Goal: Information Seeking & Learning: Learn about a topic

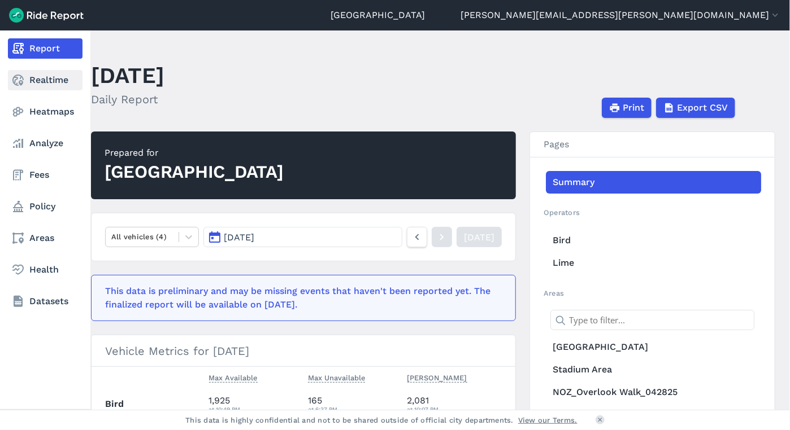
click at [33, 80] on link "Realtime" at bounding box center [45, 80] width 75 height 20
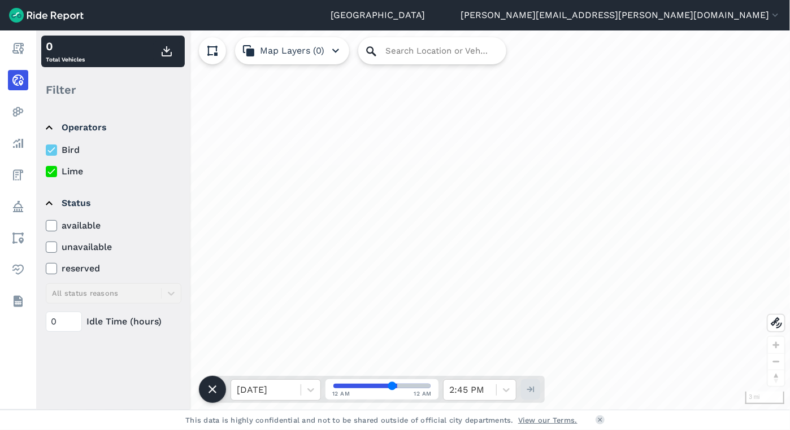
click at [369, 55] on icon at bounding box center [371, 52] width 14 height 14
click at [393, 48] on input "Search Location or Vehicles" at bounding box center [432, 50] width 148 height 27
click at [389, 47] on input "Search Location or Vehicles" at bounding box center [432, 50] width 148 height 27
paste input "[STREET_ADDRESS]"
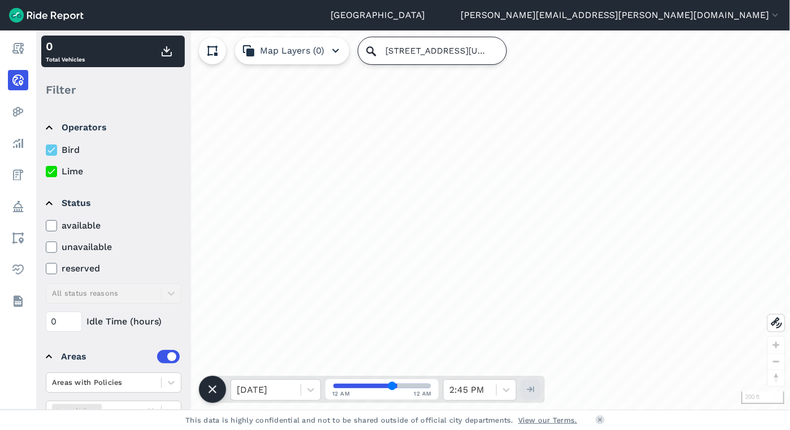
type input "[STREET_ADDRESS][US_STATE]"
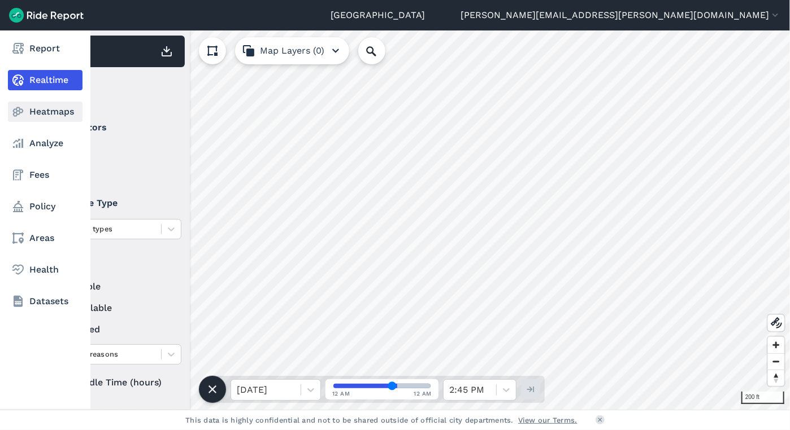
click at [41, 113] on link "Heatmaps" at bounding box center [45, 112] width 75 height 20
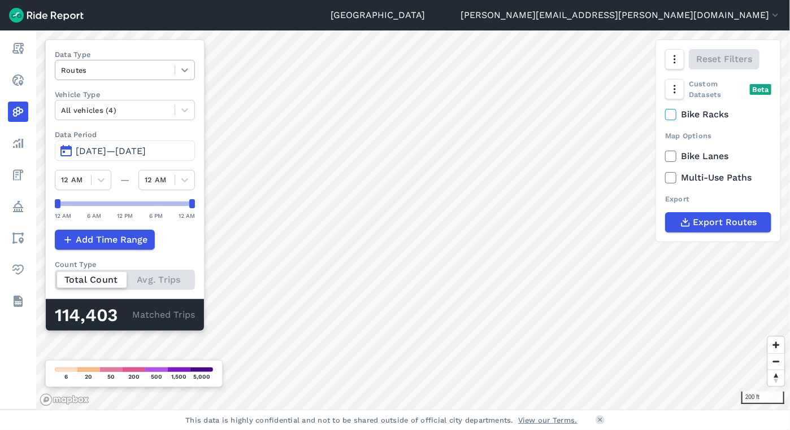
click at [179, 68] on icon at bounding box center [184, 69] width 11 height 11
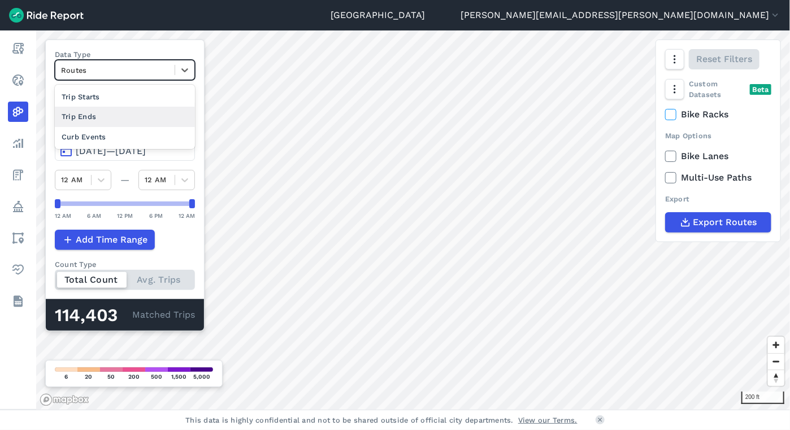
click at [98, 116] on div "Trip Ends" at bounding box center [125, 117] width 140 height 20
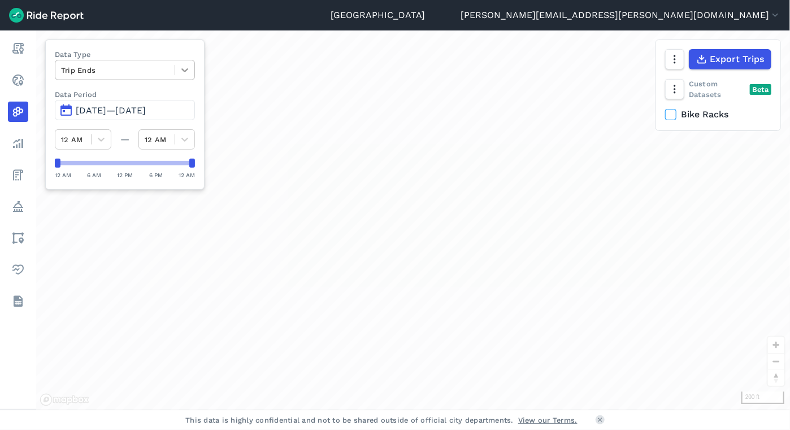
click at [179, 64] on div at bounding box center [184, 69] width 19 height 19
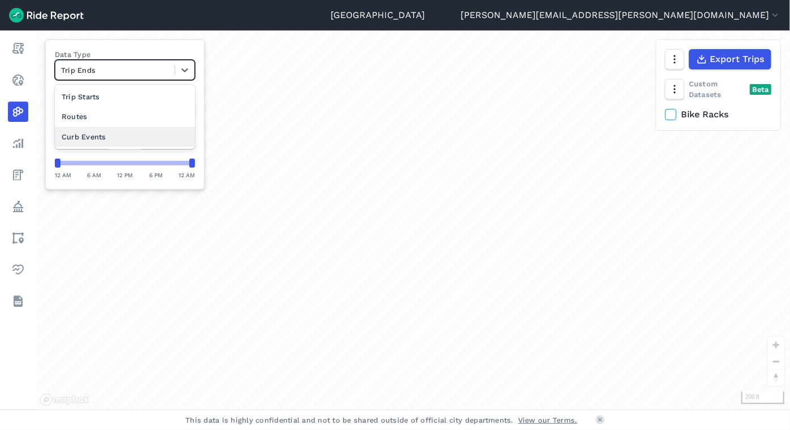
click at [130, 131] on div "Curb Events" at bounding box center [125, 137] width 140 height 20
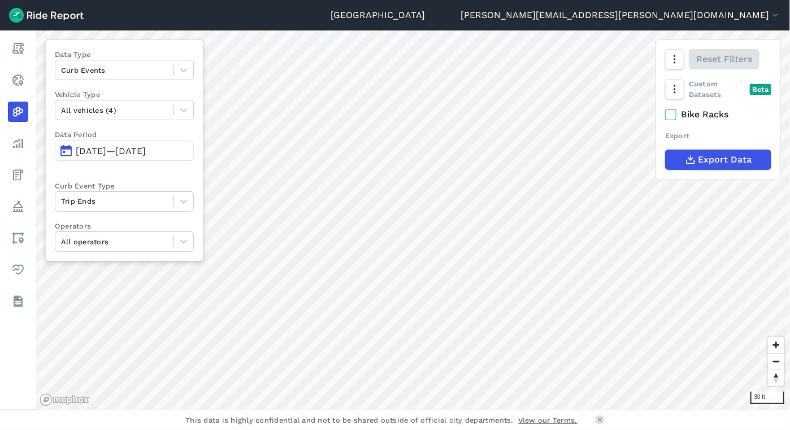
click at [138, 152] on span "[DATE]—[DATE]" at bounding box center [111, 151] width 70 height 11
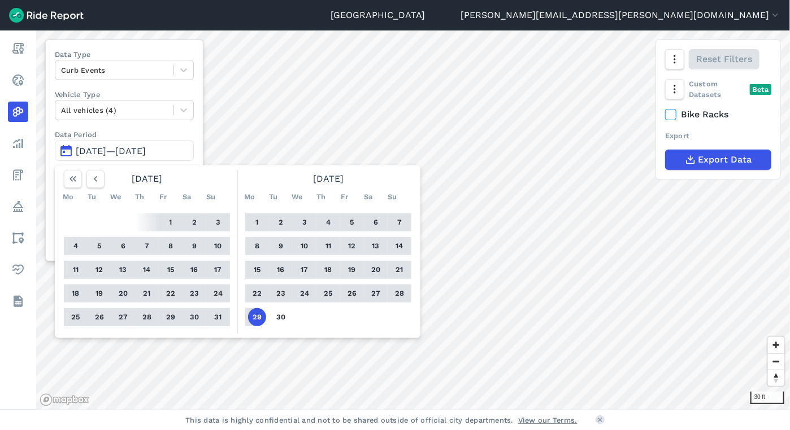
click at [380, 247] on button "13" at bounding box center [376, 246] width 18 height 18
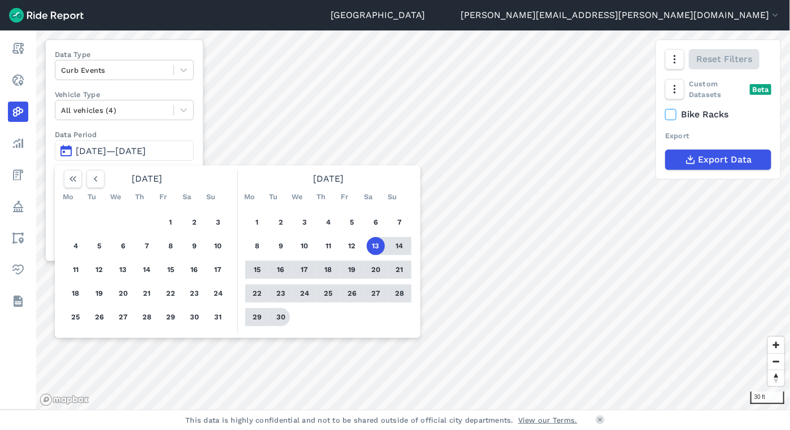
click at [280, 316] on button "30" at bounding box center [281, 317] width 18 height 18
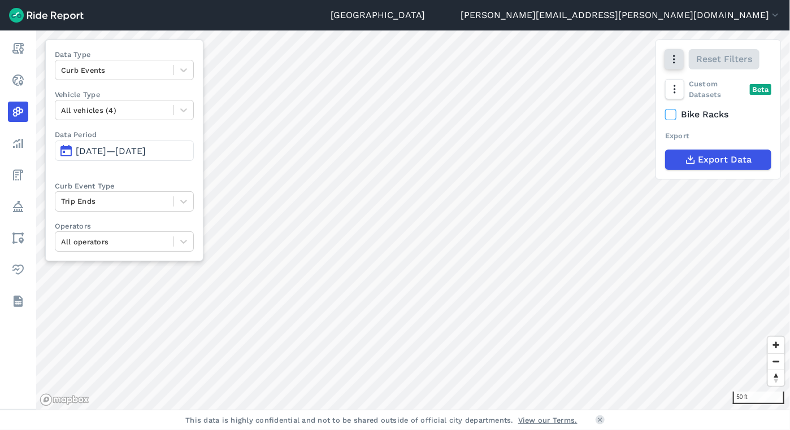
click at [672, 60] on icon "button" at bounding box center [673, 59] width 11 height 11
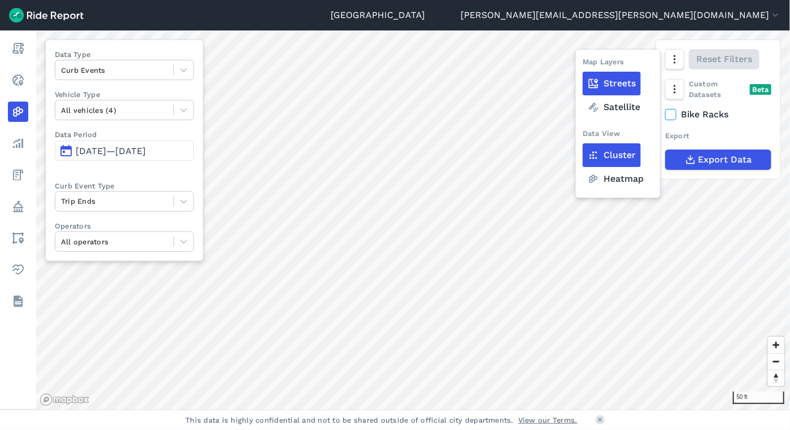
click at [615, 108] on label "Satellite" at bounding box center [613, 107] width 63 height 24
click at [582, 64] on input "Satellite" at bounding box center [582, 59] width 0 height 7
click at [140, 155] on span "[DATE]—[DATE]" at bounding box center [111, 151] width 70 height 11
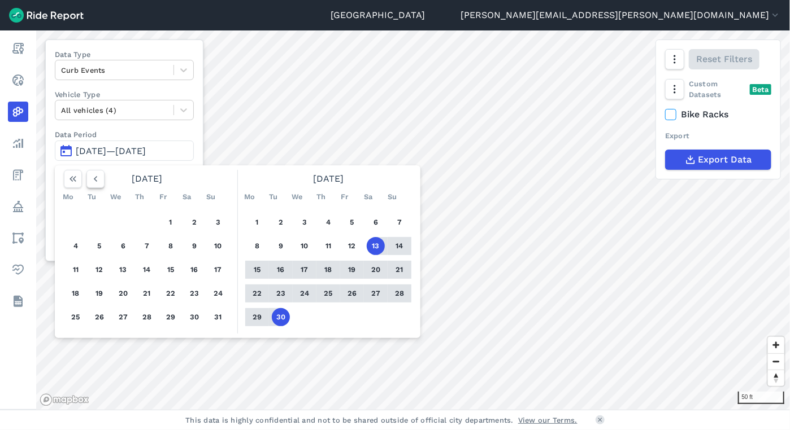
click at [96, 176] on use "button" at bounding box center [95, 179] width 3 height 6
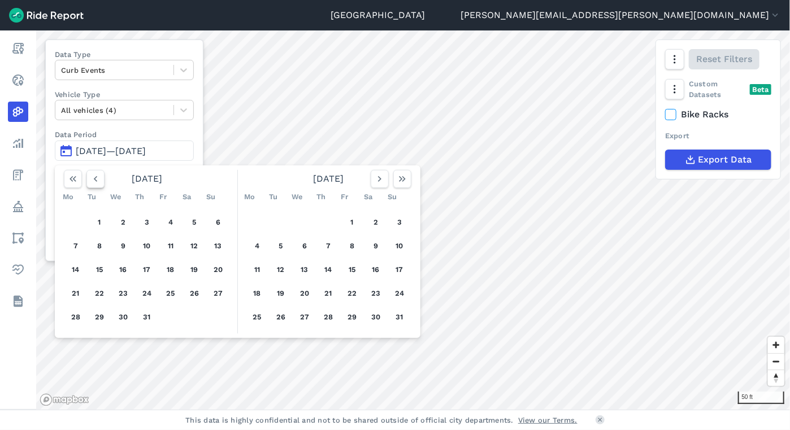
click at [101, 180] on icon "button" at bounding box center [95, 178] width 11 height 11
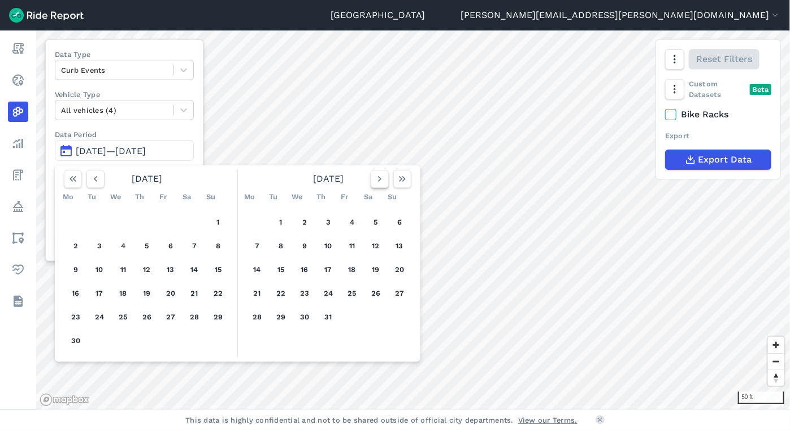
click at [375, 174] on icon "button" at bounding box center [379, 178] width 11 height 11
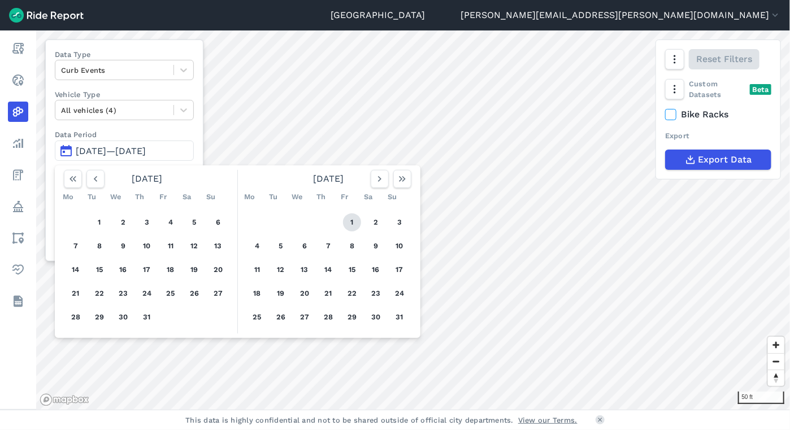
click at [355, 221] on button "1" at bounding box center [352, 223] width 18 height 18
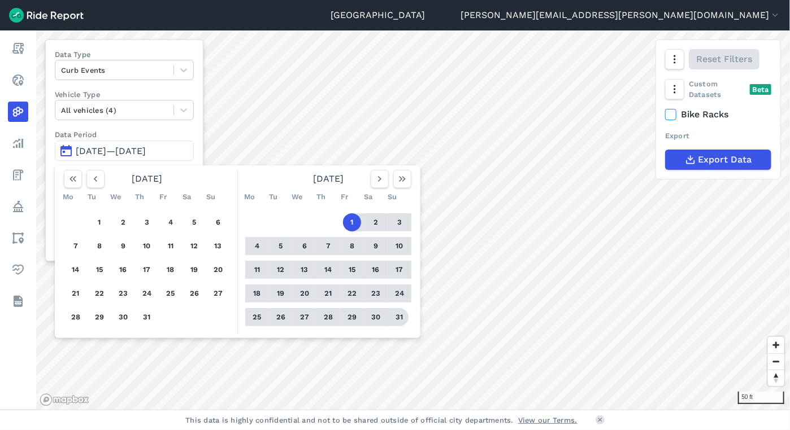
click at [400, 318] on button "31" at bounding box center [399, 317] width 18 height 18
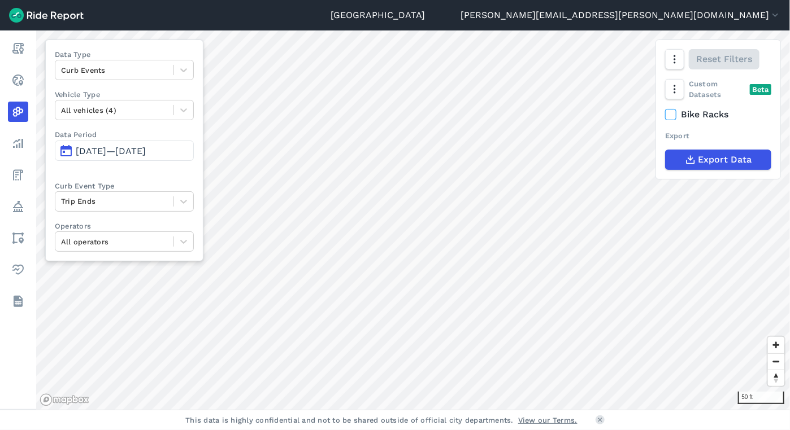
click at [126, 150] on span "[DATE]—[DATE]" at bounding box center [111, 151] width 70 height 11
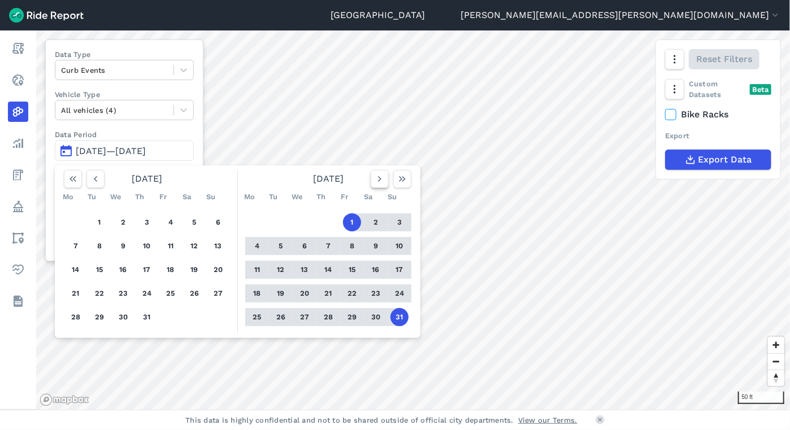
click at [382, 175] on icon "button" at bounding box center [379, 178] width 11 height 11
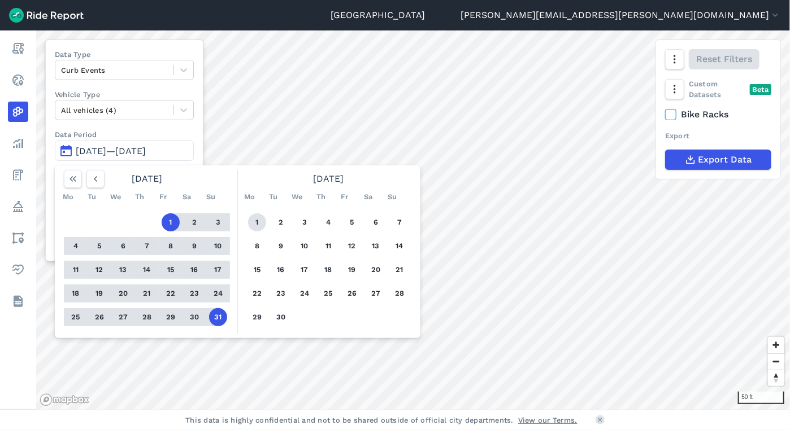
click at [259, 219] on button "1" at bounding box center [257, 223] width 18 height 18
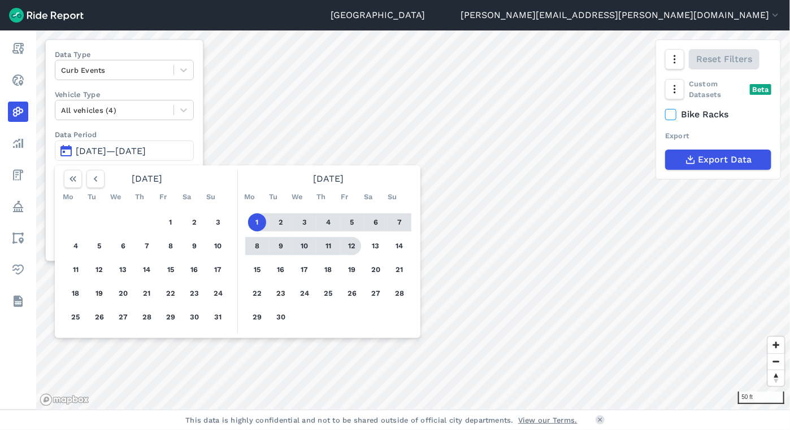
click at [351, 246] on button "12" at bounding box center [352, 246] width 18 height 18
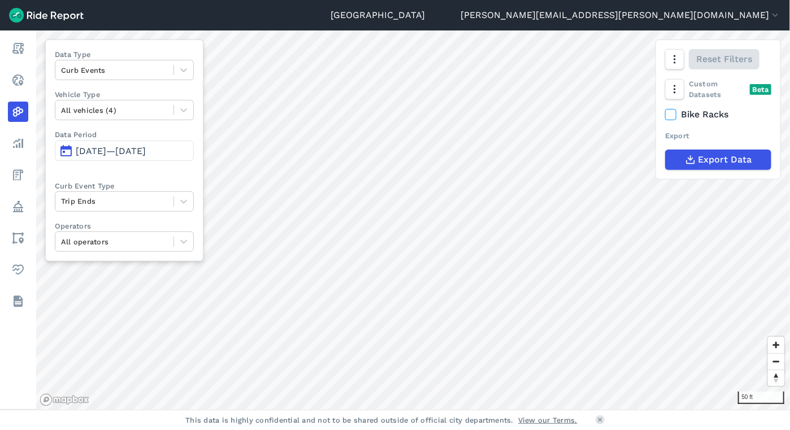
click at [145, 150] on span "[DATE]—[DATE]" at bounding box center [111, 151] width 70 height 11
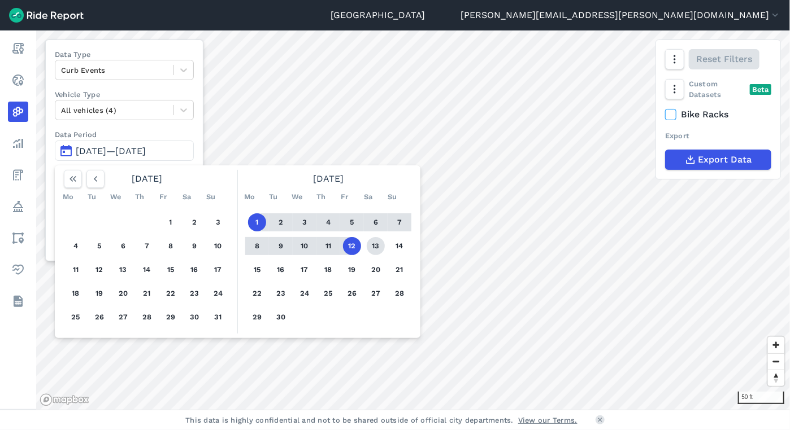
click at [372, 246] on button "13" at bounding box center [376, 246] width 18 height 18
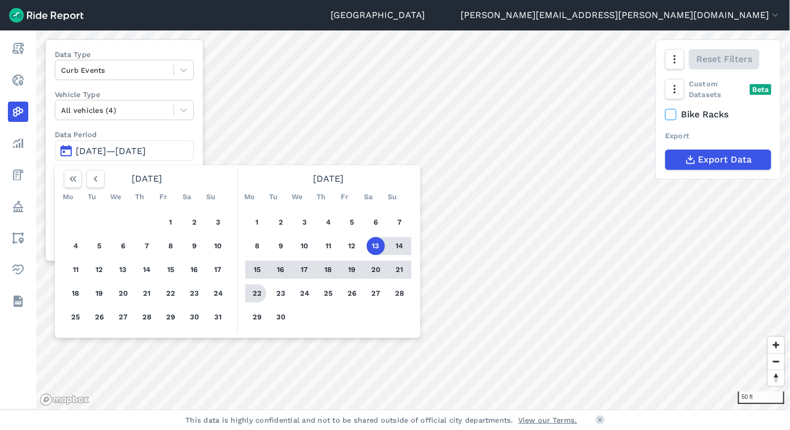
click at [263, 294] on button "22" at bounding box center [257, 294] width 18 height 18
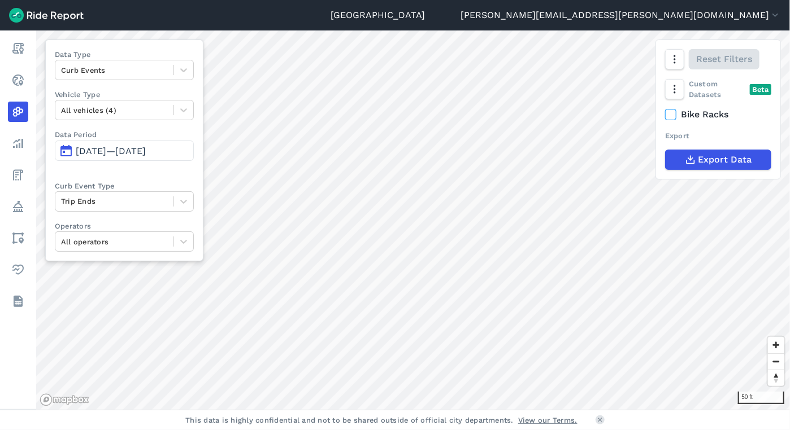
click at [134, 151] on span "[DATE]—[DATE]" at bounding box center [111, 151] width 70 height 11
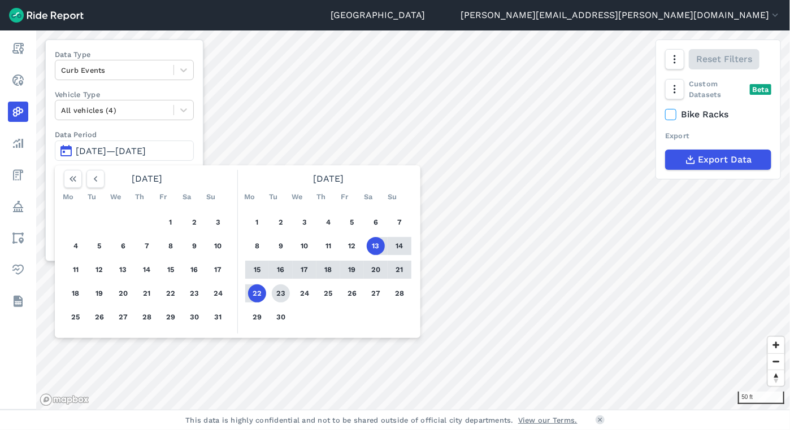
click at [277, 288] on button "23" at bounding box center [281, 294] width 18 height 18
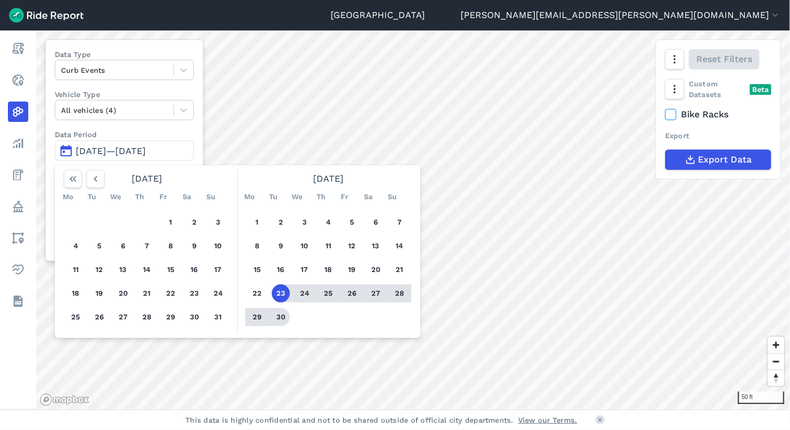
drag, startPoint x: 280, startPoint y: 315, endPoint x: 287, endPoint y: 312, distance: 7.3
click at [280, 315] on button "30" at bounding box center [281, 317] width 18 height 18
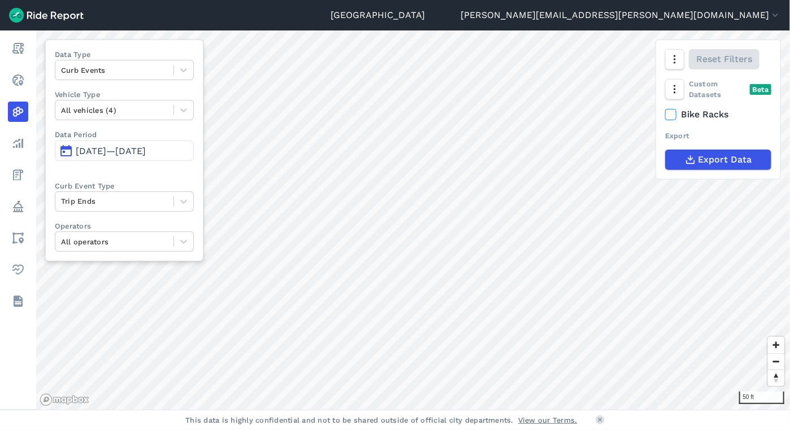
click at [180, 140] on div "50 ft Data Type Curb Events Vehicle Type All vehicles (4) Data Period [DATE]—[D…" at bounding box center [413, 221] width 754 height 380
click at [375, 419] on div "Seattle [PERSON_NAME][EMAIL_ADDRESS][PERSON_NAME][DOMAIN_NAME] Settings Terms S…" at bounding box center [395, 215] width 790 height 430
click at [413, 414] on div "Seattle [PERSON_NAME][EMAIL_ADDRESS][PERSON_NAME][DOMAIN_NAME] Settings Terms S…" at bounding box center [395, 215] width 790 height 430
